Goal: Transaction & Acquisition: Subscribe to service/newsletter

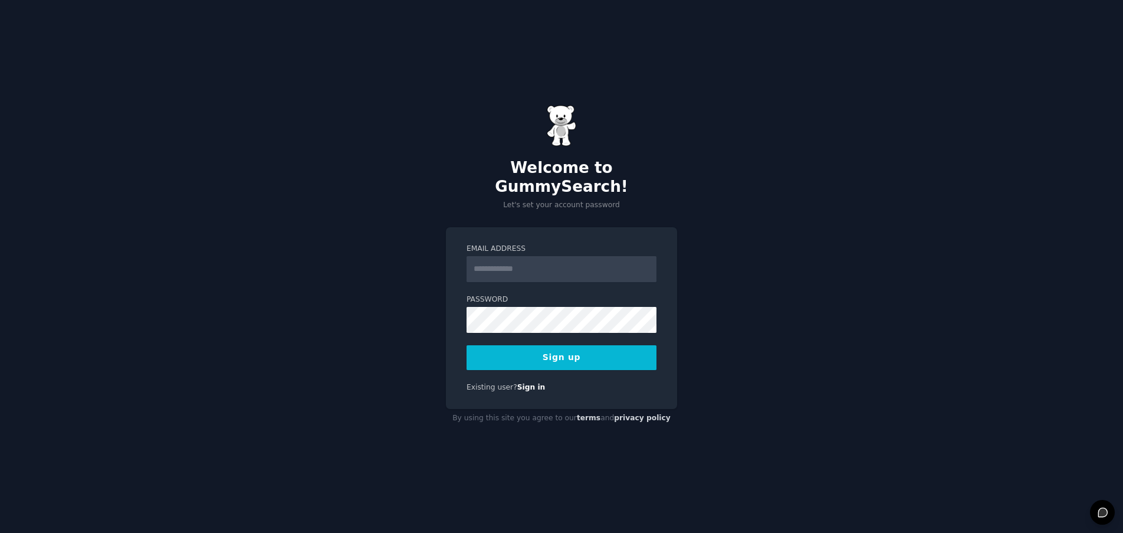
click at [564, 261] on input "Email Address" at bounding box center [562, 269] width 190 height 26
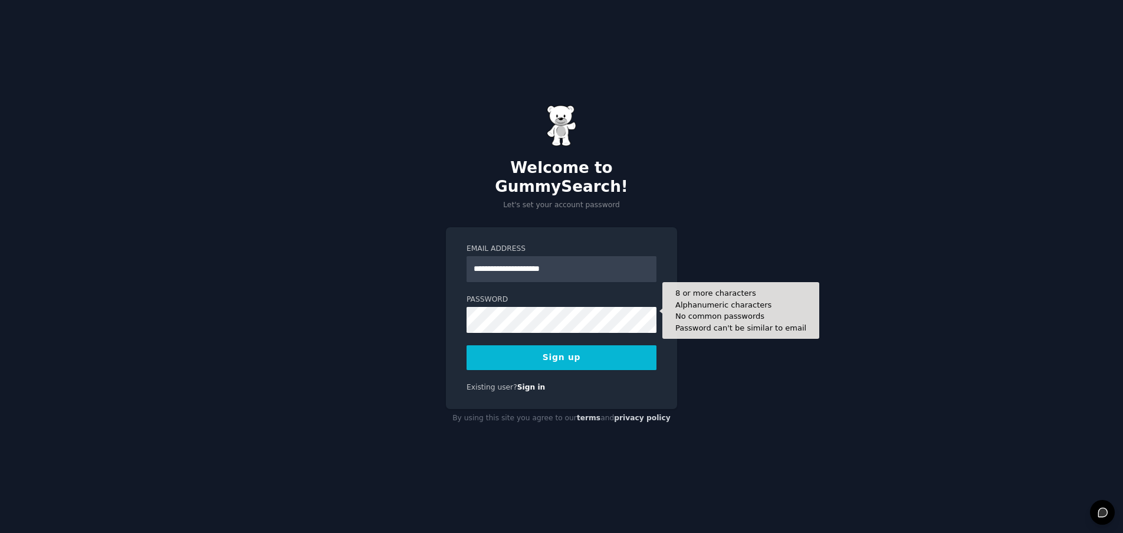
type input "**********"
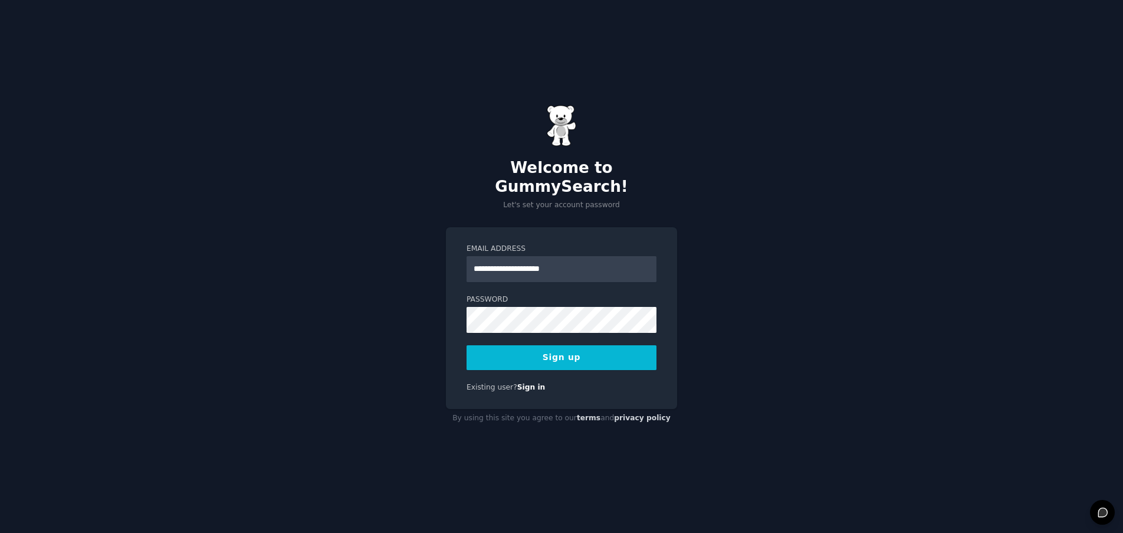
click at [669, 351] on div "**********" at bounding box center [561, 318] width 231 height 182
click at [562, 352] on button "Sign up" at bounding box center [562, 357] width 190 height 25
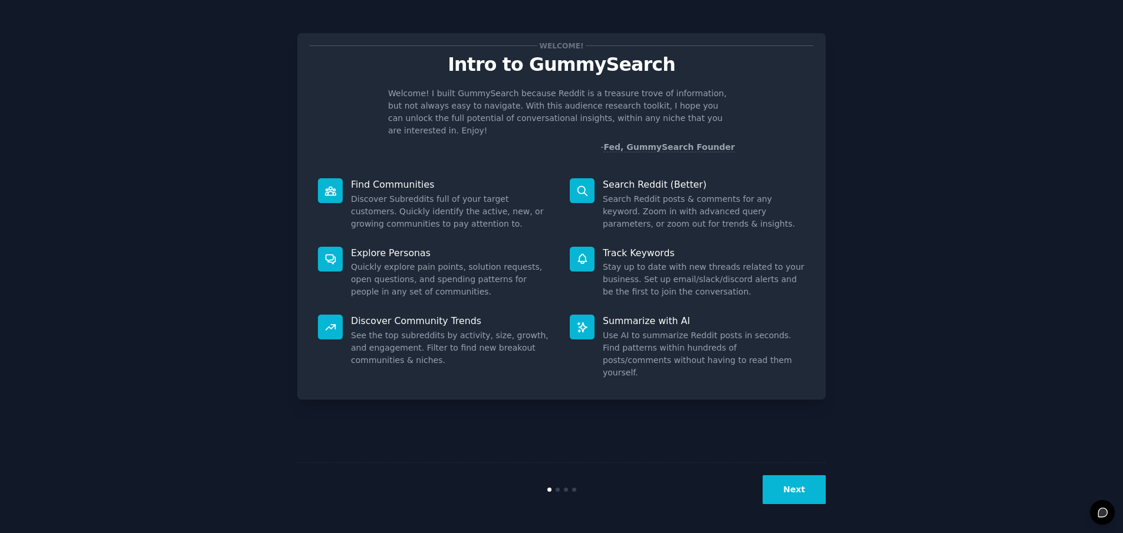
click at [804, 494] on button "Next" at bounding box center [794, 489] width 63 height 29
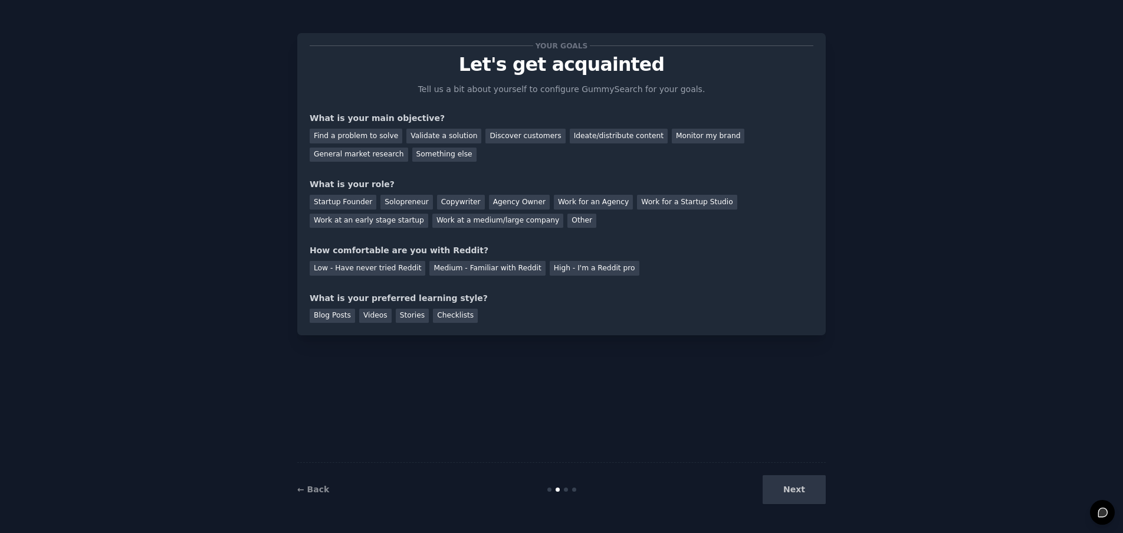
click at [804, 494] on div "Next" at bounding box center [737, 489] width 176 height 29
click at [351, 140] on div "Find a problem to solve" at bounding box center [356, 136] width 93 height 15
click at [583, 141] on div "Ideate/distribute content" at bounding box center [619, 136] width 98 height 15
click at [439, 142] on div "Validate a solution" at bounding box center [443, 136] width 75 height 15
click at [436, 152] on div "Something else" at bounding box center [444, 154] width 64 height 15
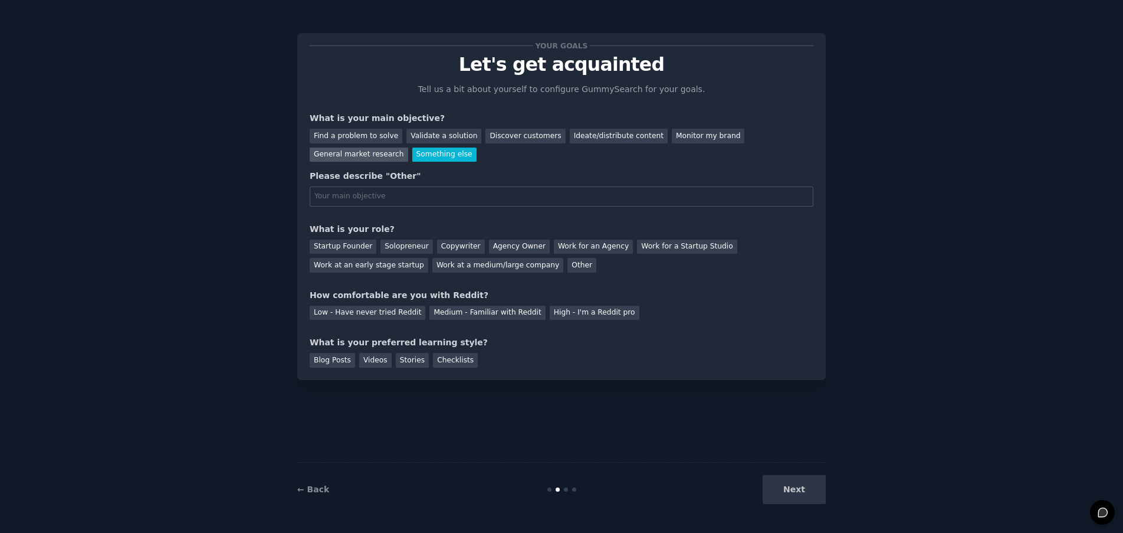
click at [367, 153] on div "General market research" at bounding box center [359, 154] width 98 height 15
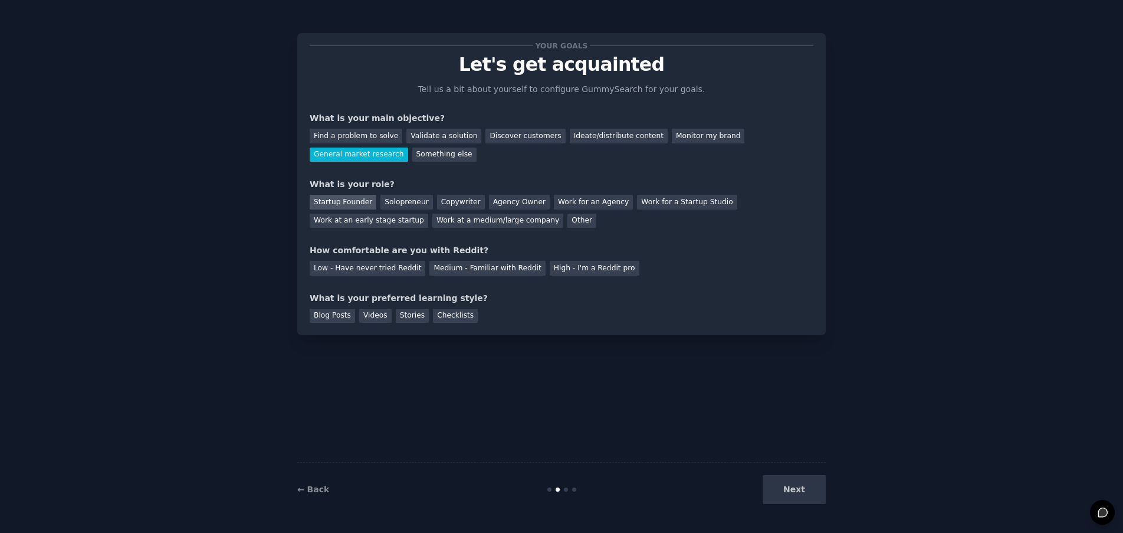
click at [340, 204] on div "Startup Founder" at bounding box center [343, 202] width 67 height 15
click at [398, 204] on div "Solopreneur" at bounding box center [406, 202] width 52 height 15
click at [395, 269] on div "Low - Have never tried Reddit" at bounding box center [368, 268] width 116 height 15
click at [372, 318] on div "Videos" at bounding box center [375, 315] width 32 height 15
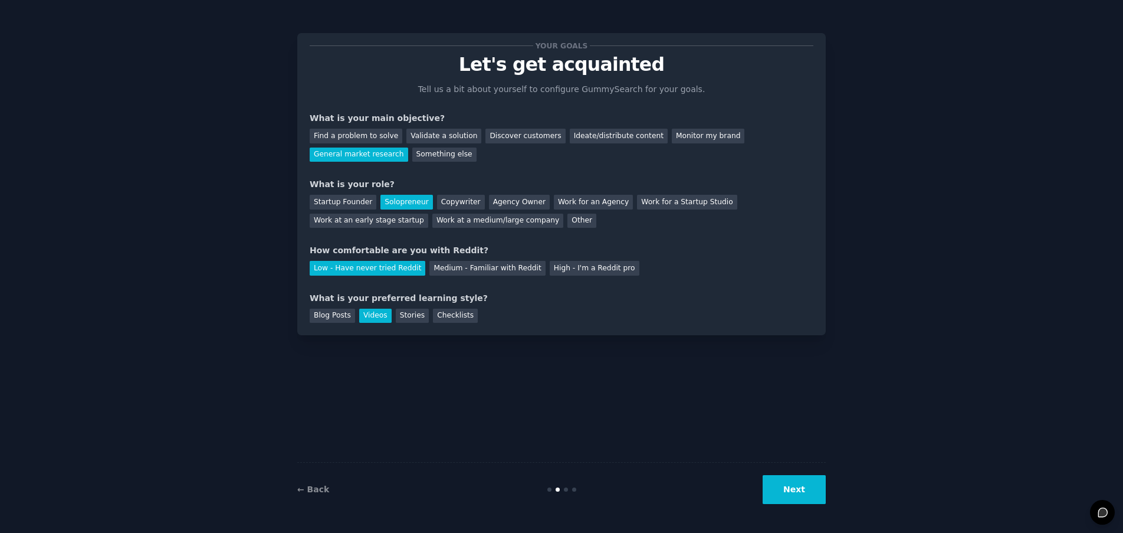
click at [789, 494] on button "Next" at bounding box center [794, 489] width 63 height 29
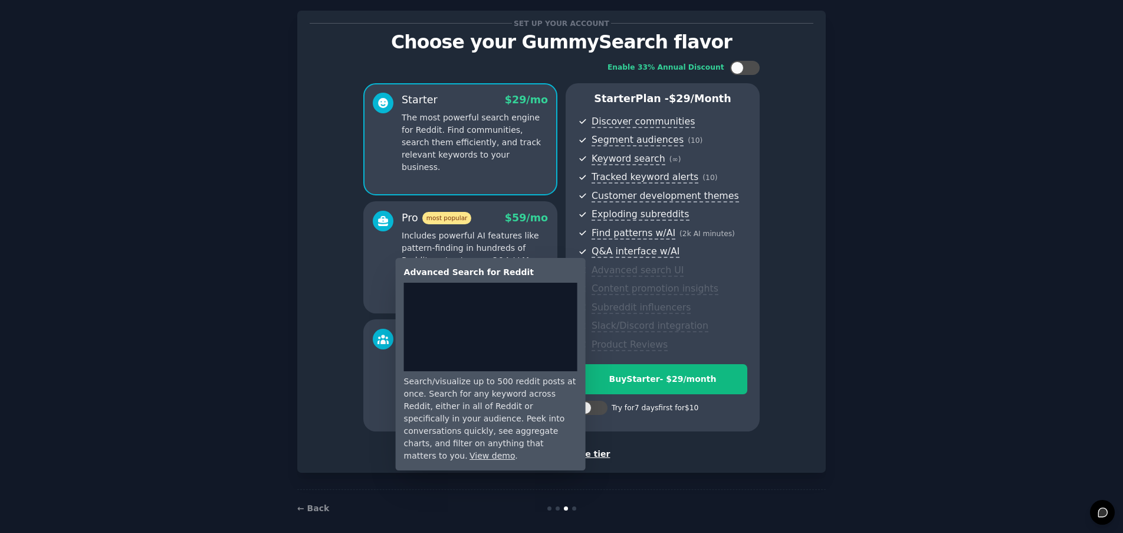
scroll to position [29, 0]
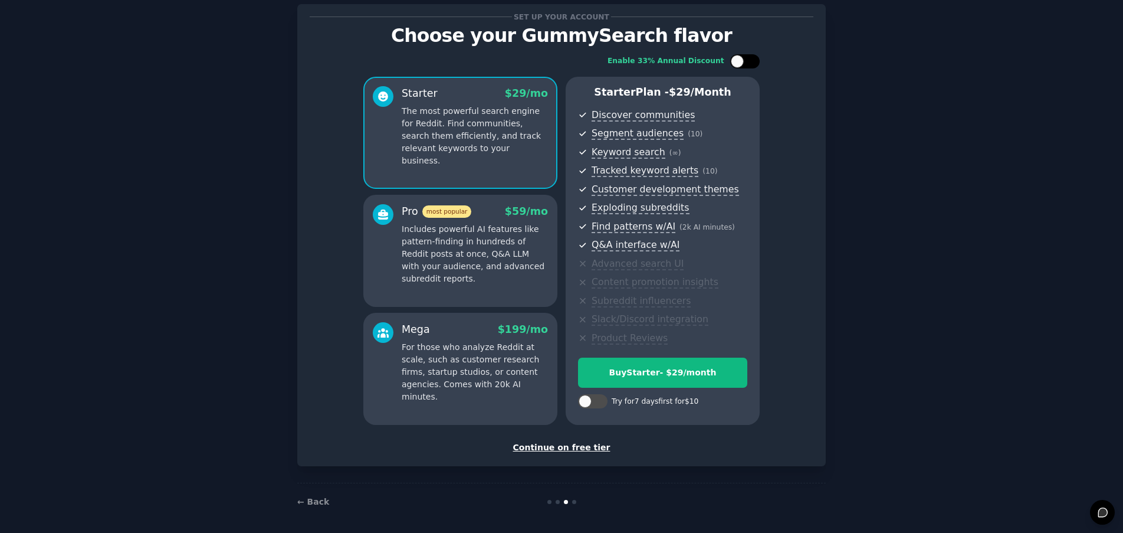
click at [737, 65] on div at bounding box center [737, 61] width 13 height 13
click at [753, 65] on div at bounding box center [752, 61] width 13 height 13
click at [524, 237] on p "Includes powerful AI features like pattern-finding in hundreds of Reddit posts …" at bounding box center [475, 254] width 146 height 62
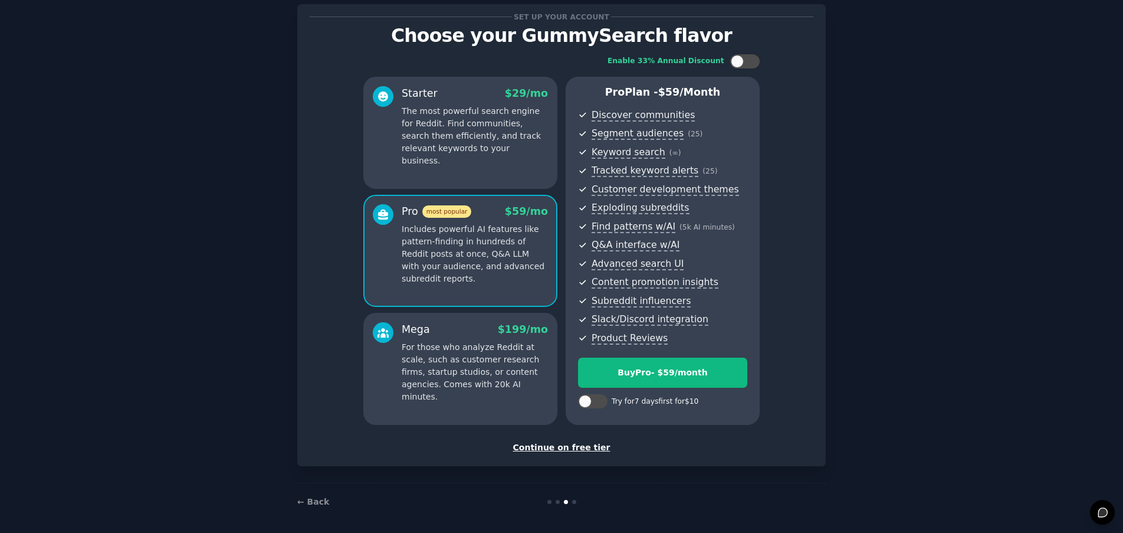
click at [491, 341] on p "For those who analyze Reddit at scale, such as customer research firms, startup…" at bounding box center [475, 372] width 146 height 62
click at [506, 266] on p "Includes powerful AI features like pattern-finding in hundreds of Reddit posts …" at bounding box center [475, 254] width 146 height 62
click at [504, 168] on div "Starter $ 29 /mo The most powerful search engine for Reddit. Find communities, …" at bounding box center [460, 133] width 194 height 112
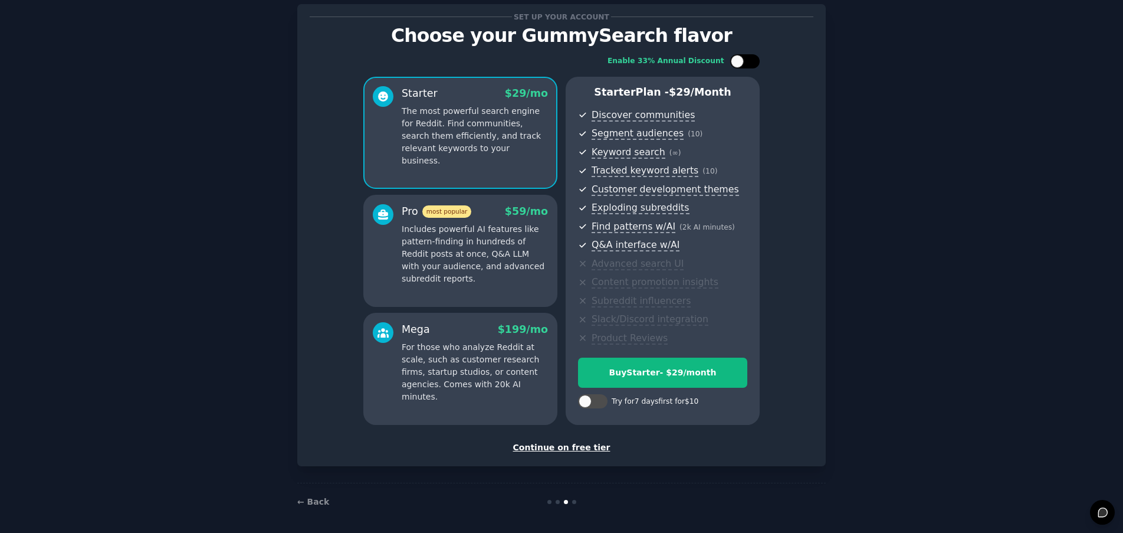
click at [737, 65] on div at bounding box center [737, 61] width 13 height 13
checkbox input "true"
click at [478, 254] on p "Includes powerful AI features like pattern-finding in hundreds of Reddit posts …" at bounding box center [475, 254] width 146 height 62
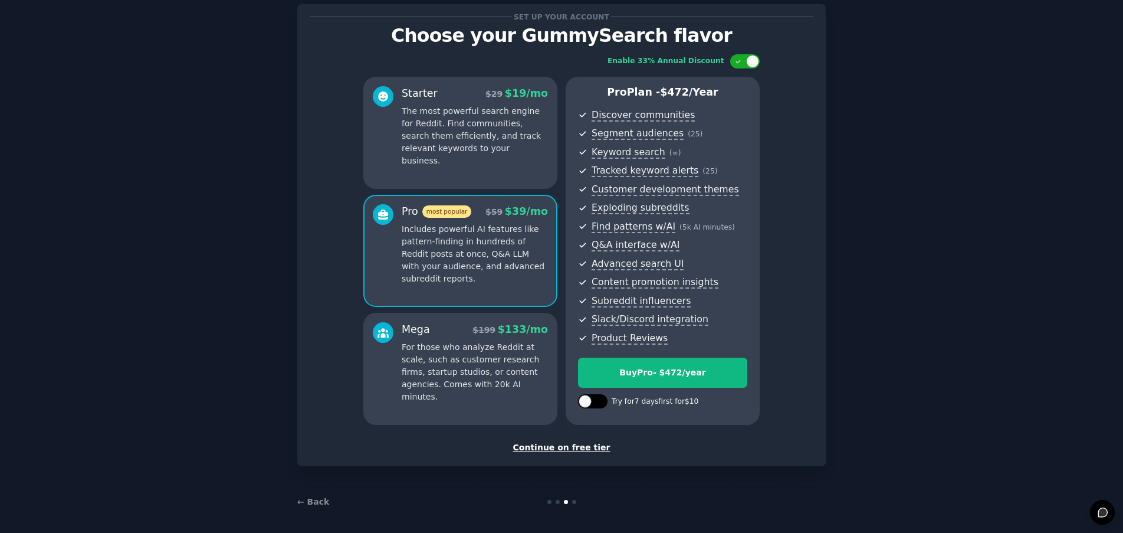
click at [587, 400] on div at bounding box center [585, 401] width 13 height 13
click at [600, 399] on div at bounding box center [600, 401] width 13 height 13
click at [525, 168] on div "Starter $ 29 $ 19 /mo The most powerful search engine for Reddit. Find communit…" at bounding box center [460, 133] width 194 height 112
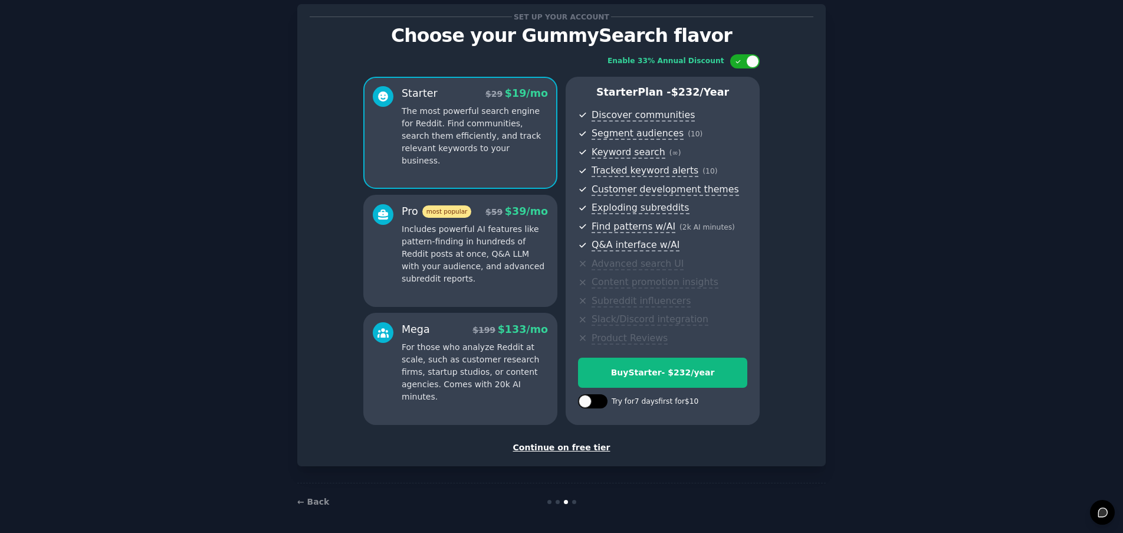
click at [586, 398] on div at bounding box center [585, 401] width 13 height 13
click at [599, 399] on div at bounding box center [600, 401] width 13 height 13
checkbox input "false"
click at [753, 65] on div at bounding box center [752, 61] width 13 height 13
checkbox input "false"
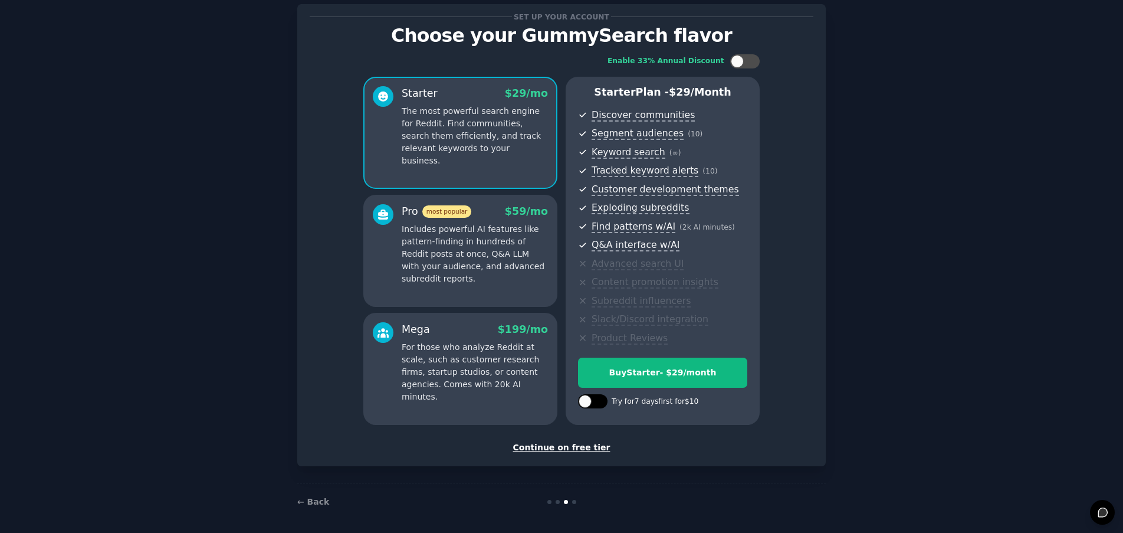
click at [586, 399] on div at bounding box center [585, 401] width 13 height 13
checkbox input "true"
click at [524, 272] on p "Includes powerful AI features like pattern-finding in hundreds of Reddit posts …" at bounding box center [475, 254] width 146 height 62
